Goal: Navigation & Orientation: Go to known website

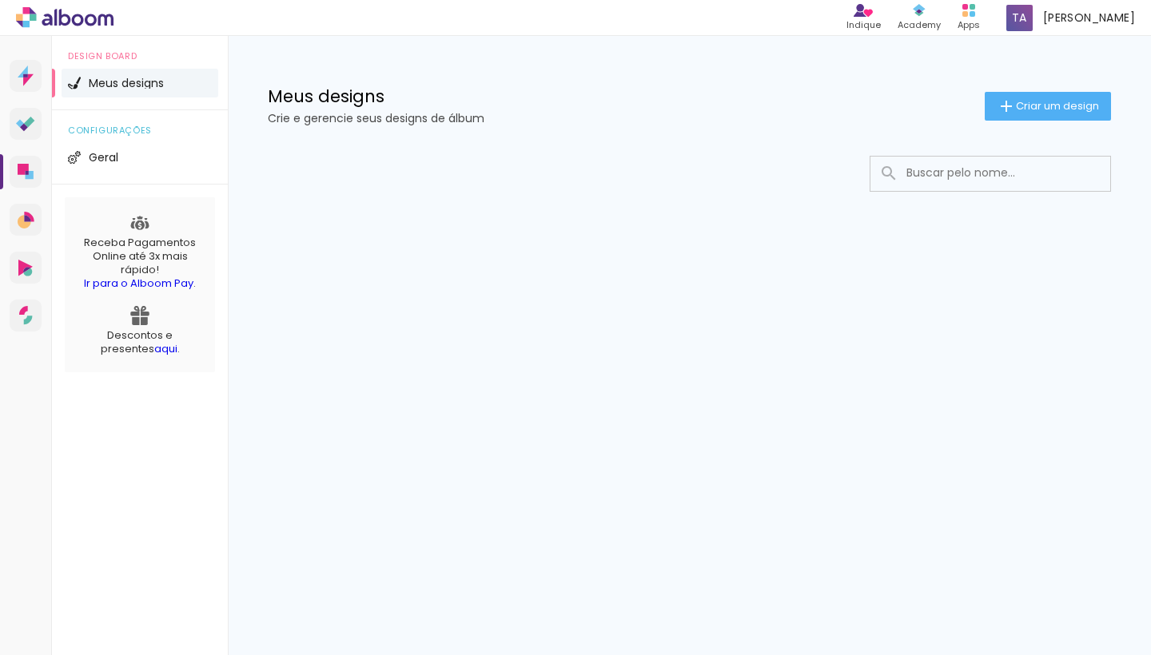
click at [25, 229] on link "Alboom CRM Vendas e fluxo de trabalho" at bounding box center [26, 220] width 32 height 32
click at [29, 129] on icon at bounding box center [25, 124] width 19 height 15
drag, startPoint x: 0, startPoint y: 0, endPoint x: 135, endPoint y: 277, distance: 308.4
click at [135, 277] on link "Ir para o Alboom Pay" at bounding box center [138, 283] width 109 height 15
